Goal: Transaction & Acquisition: Purchase product/service

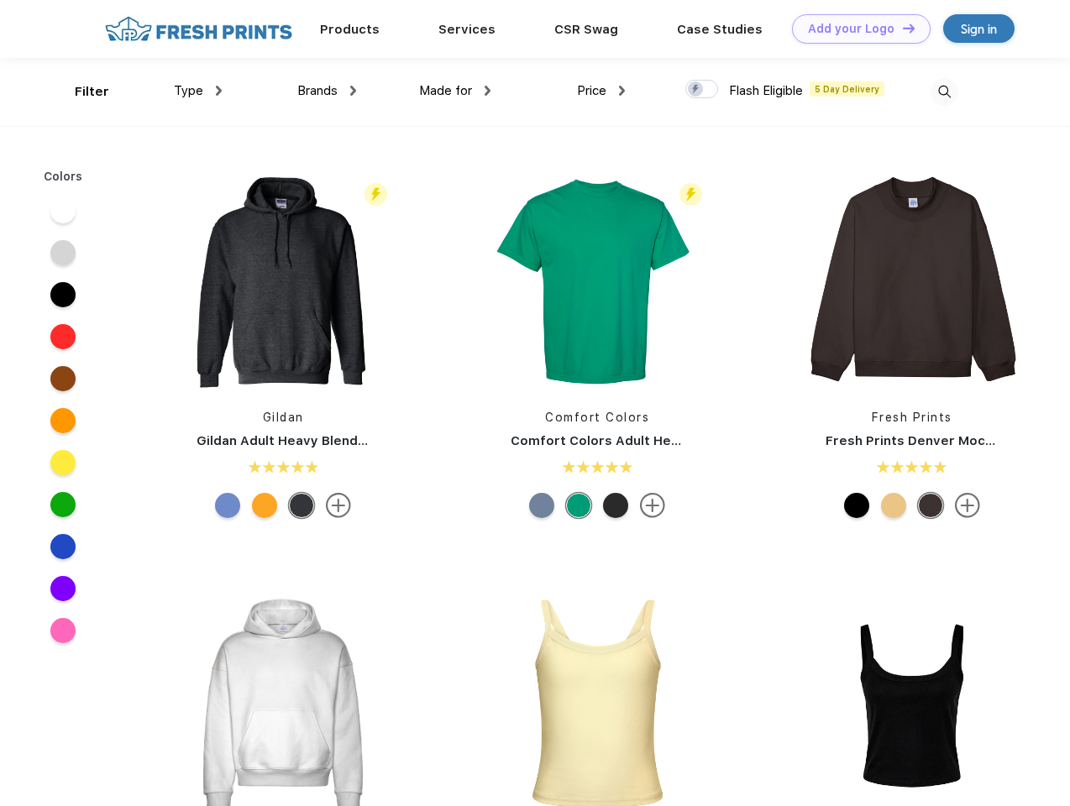
scroll to position [1, 0]
click at [855, 29] on link "Add your Logo Design Tool" at bounding box center [861, 28] width 139 height 29
click at [0, 0] on div "Design Tool" at bounding box center [0, 0] width 0 height 0
click at [901, 28] on link "Add your Logo Design Tool" at bounding box center [861, 28] width 139 height 29
click at [81, 92] on div "Filter" at bounding box center [92, 91] width 34 height 19
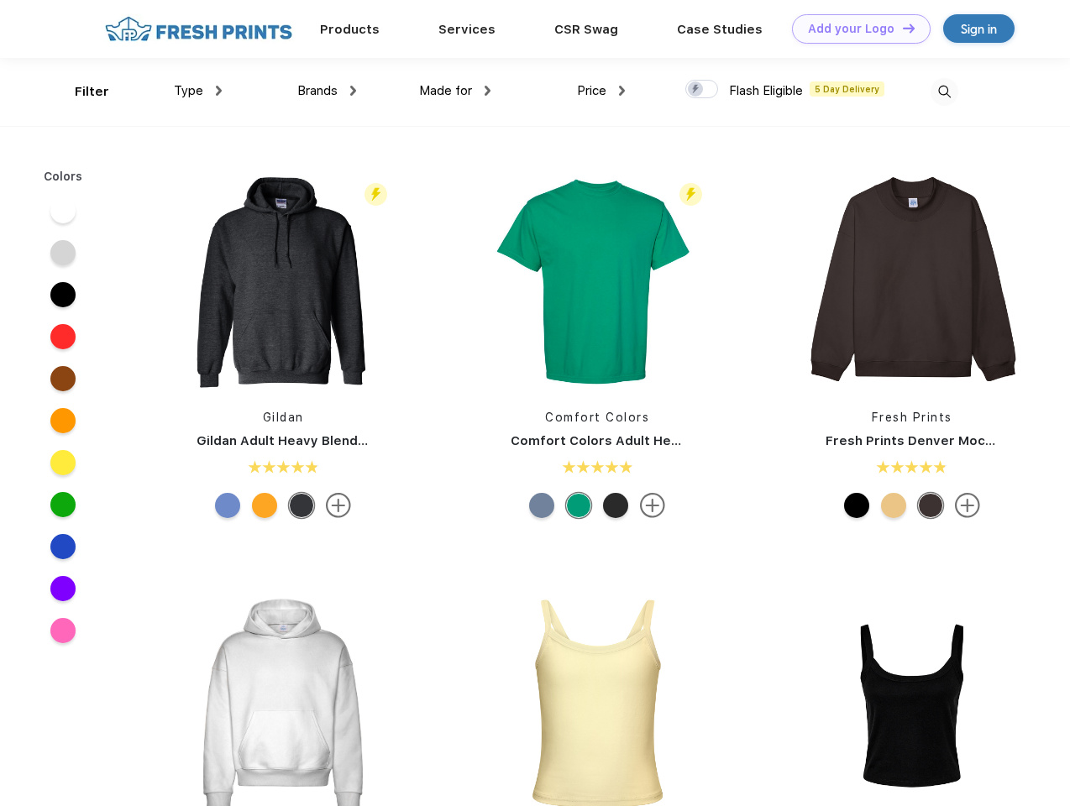
click at [198, 91] on span "Type" at bounding box center [188, 90] width 29 height 15
click at [327, 91] on span "Brands" at bounding box center [317, 90] width 40 height 15
click at [455, 91] on span "Made for" at bounding box center [445, 90] width 53 height 15
click at [601, 91] on span "Price" at bounding box center [591, 90] width 29 height 15
click at [702, 90] on div at bounding box center [701, 89] width 33 height 18
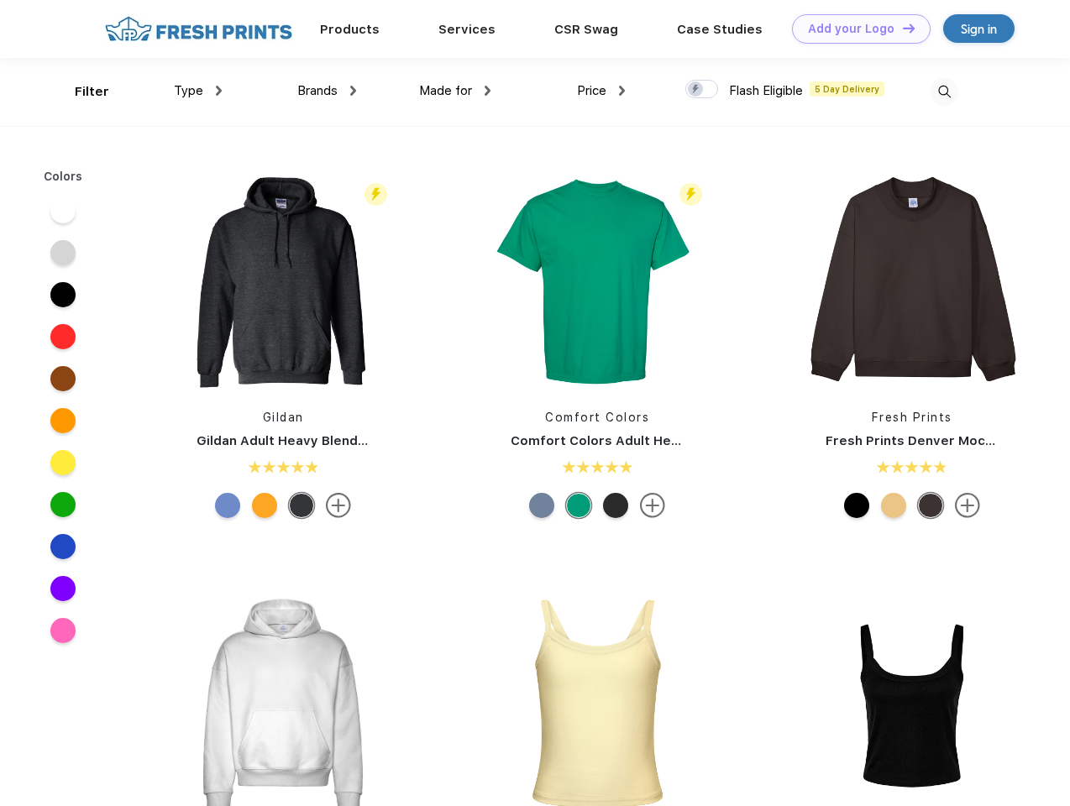
click at [696, 90] on input "checkbox" at bounding box center [690, 84] width 11 height 11
click at [944, 92] on img at bounding box center [945, 92] width 28 height 28
